Goal: Transaction & Acquisition: Obtain resource

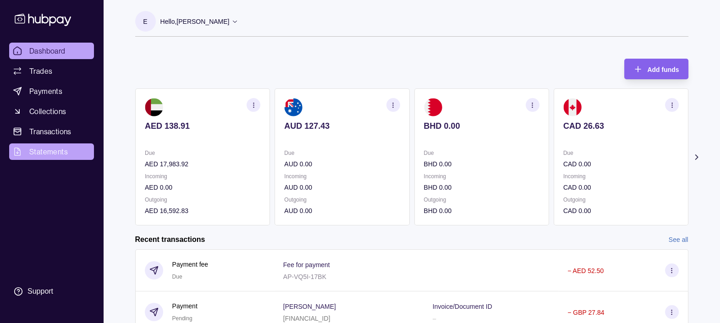
click at [46, 151] on span "Statements" at bounding box center [48, 151] width 39 height 11
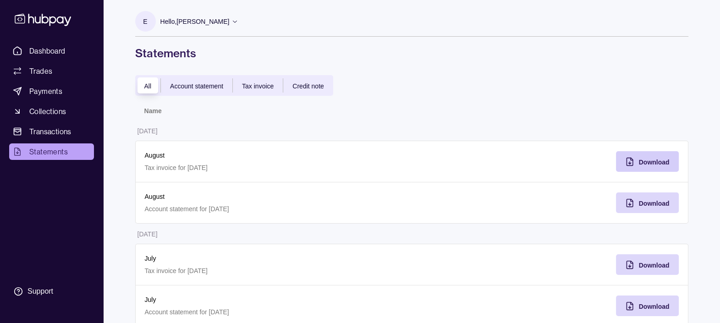
click at [657, 165] on span "Download" at bounding box center [654, 162] width 31 height 7
click at [272, 87] on span "Tax invoice" at bounding box center [258, 86] width 32 height 7
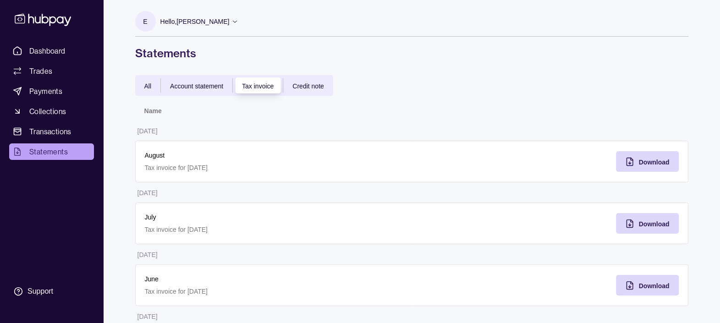
click at [202, 157] on p "August" at bounding box center [274, 155] width 258 height 10
click at [150, 83] on span "All" at bounding box center [147, 86] width 7 height 7
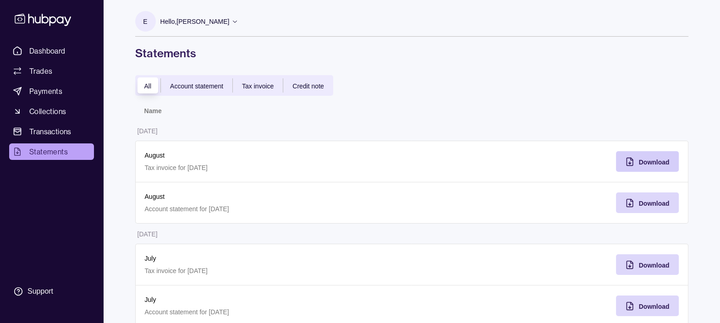
click at [638, 165] on div "Download" at bounding box center [641, 161] width 58 height 21
click at [635, 160] on div "Download" at bounding box center [641, 161] width 58 height 21
